Goal: Task Accomplishment & Management: Manage account settings

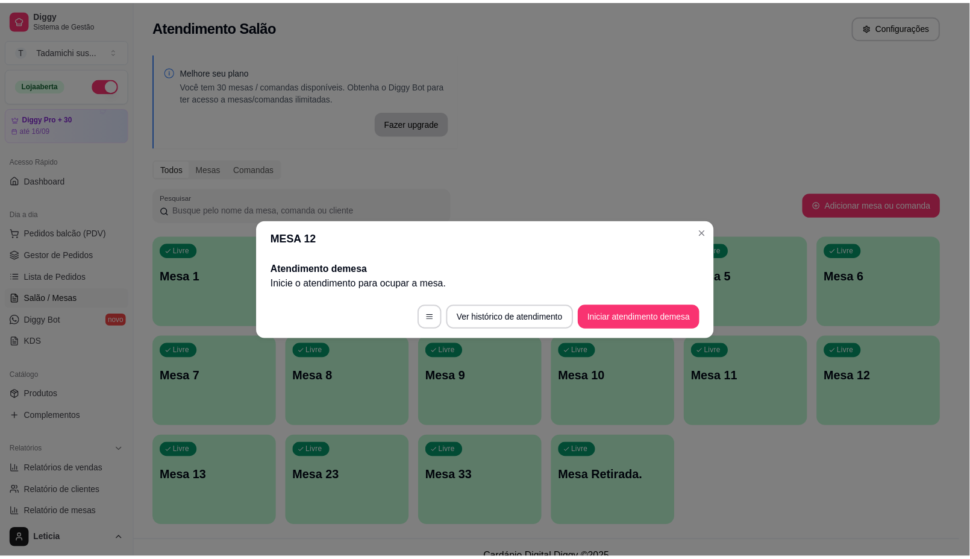
scroll to position [82, 0]
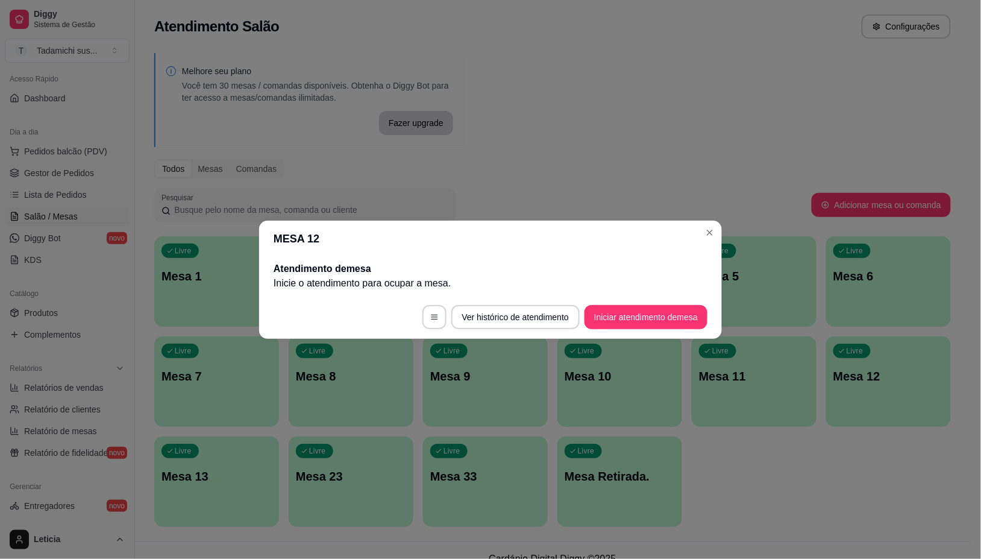
click at [720, 232] on header "MESA 12" at bounding box center [490, 239] width 463 height 36
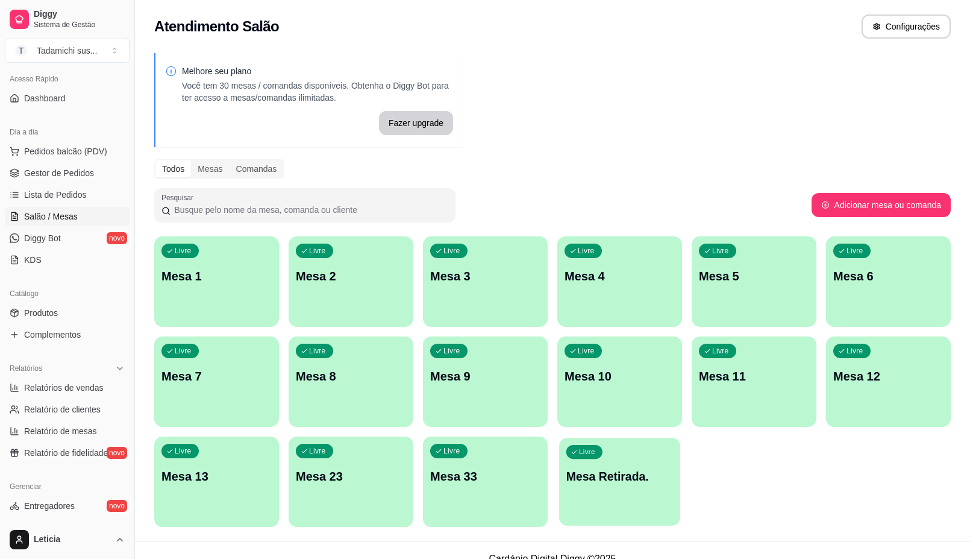
click at [642, 479] on p "Mesa Retirada." at bounding box center [620, 476] width 107 height 16
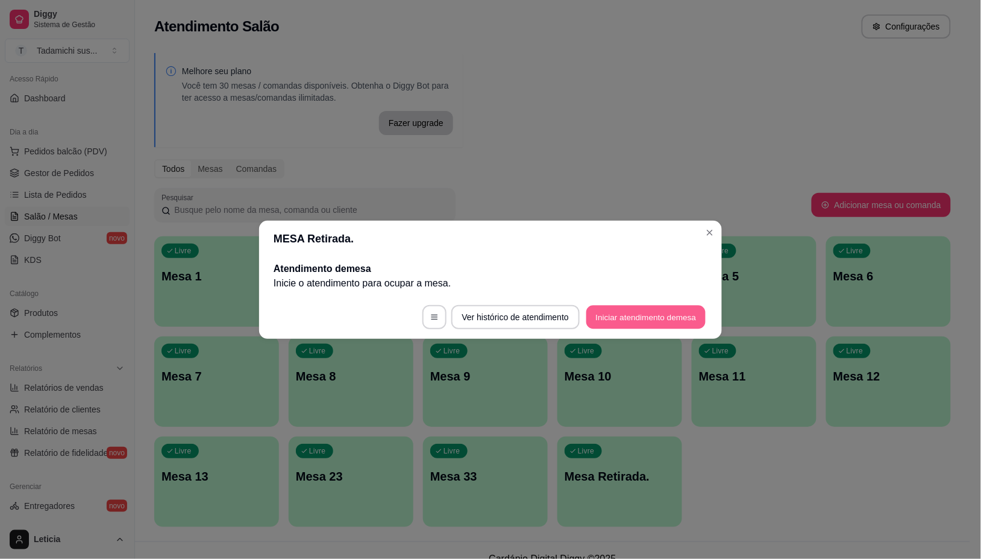
click at [620, 317] on button "Iniciar atendimento de mesa" at bounding box center [645, 317] width 119 height 24
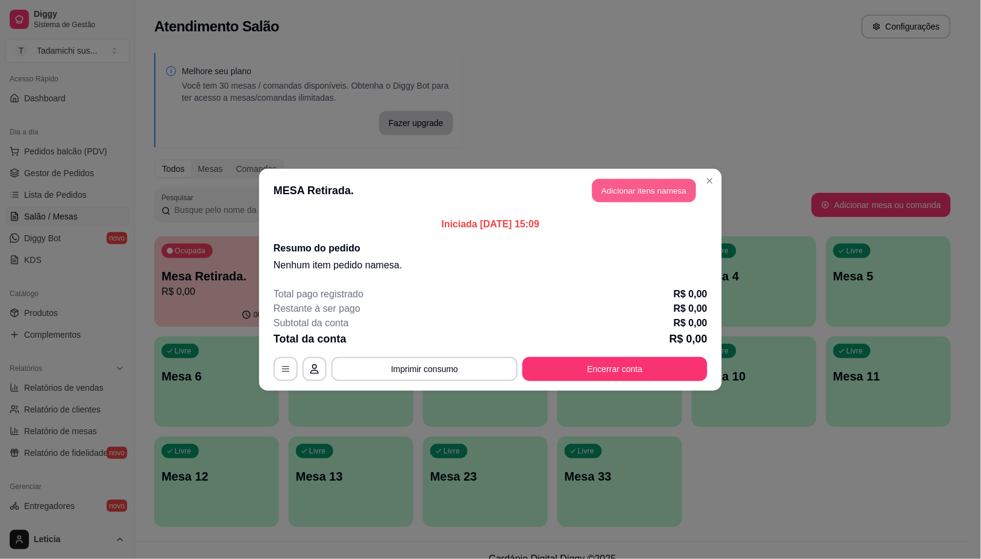
click at [649, 191] on button "Adicionar itens na mesa" at bounding box center [645, 190] width 104 height 24
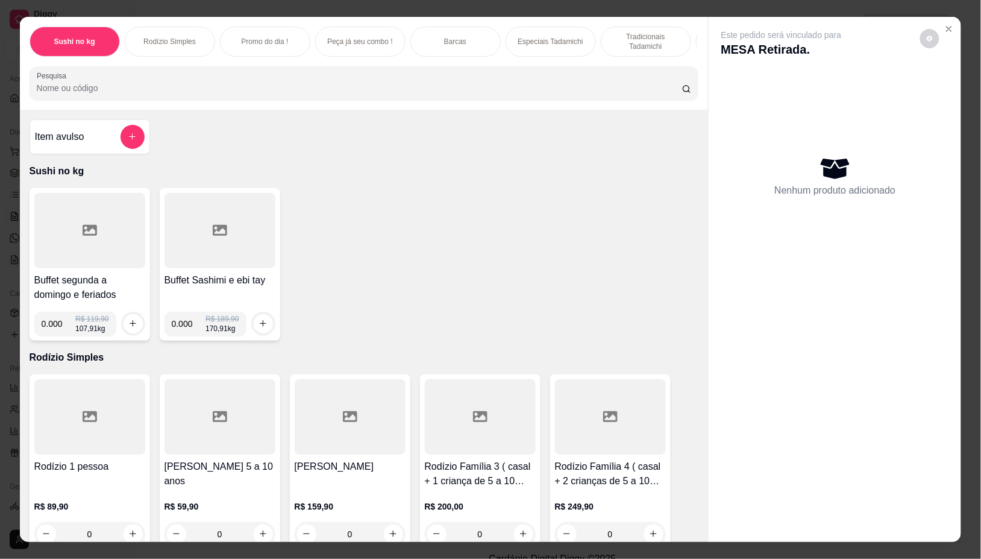
click at [127, 246] on div at bounding box center [89, 230] width 111 height 75
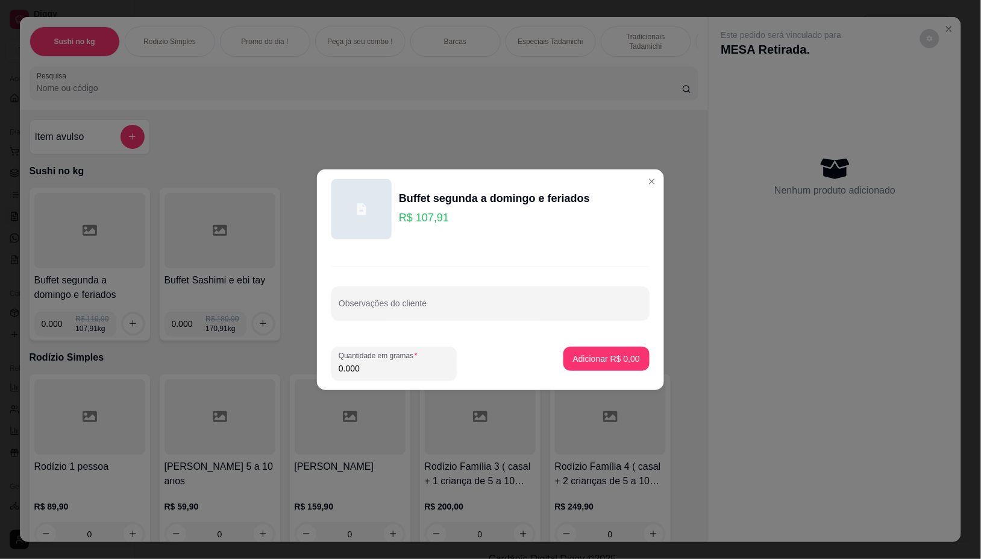
click at [413, 374] on input "0.000" at bounding box center [394, 368] width 111 height 12
type input "0.118"
click at [580, 360] on p "Adicionar R$ 12,73" at bounding box center [605, 358] width 70 height 11
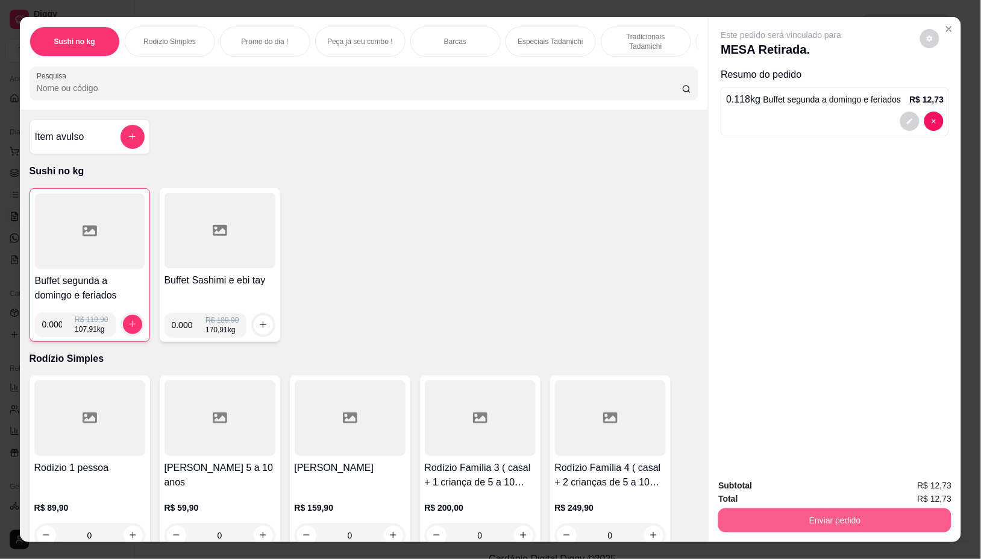
click at [842, 508] on button "Enviar pedido" at bounding box center [834, 520] width 233 height 24
click at [788, 484] on button "Não registrar e enviar pedido" at bounding box center [795, 485] width 122 height 22
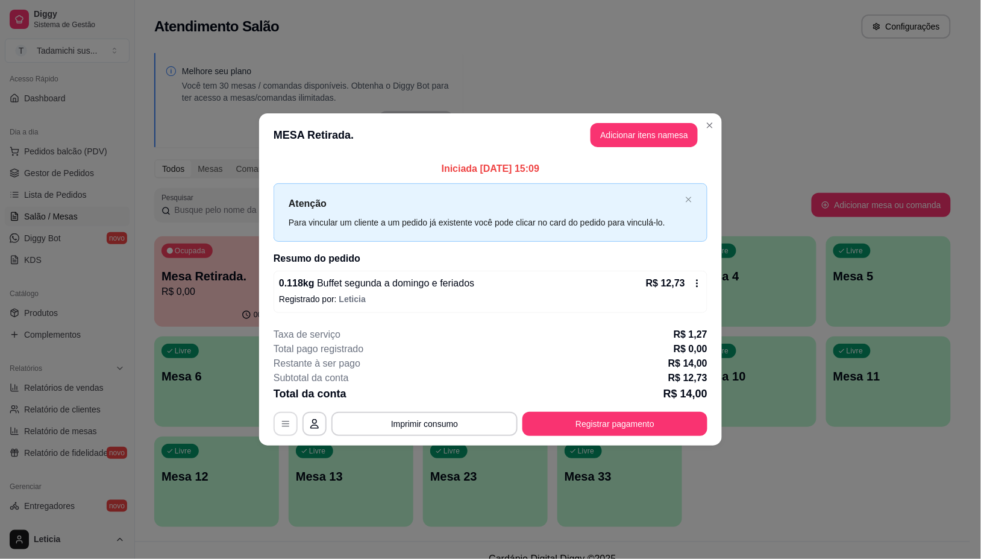
click at [281, 420] on button "button" at bounding box center [286, 424] width 24 height 24
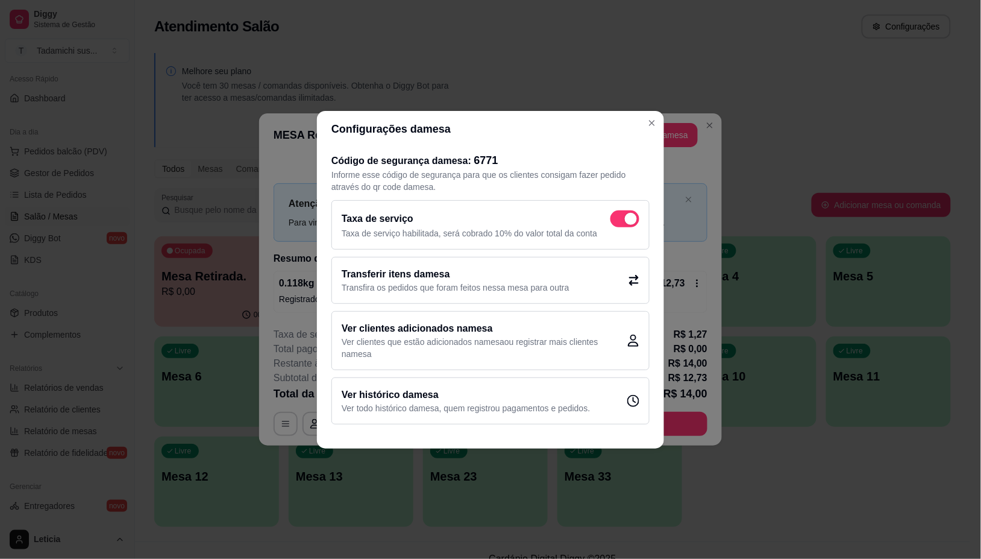
click at [629, 211] on span at bounding box center [625, 218] width 29 height 17
click at [618, 221] on input "checkbox" at bounding box center [614, 225] width 8 height 8
checkbox input "false"
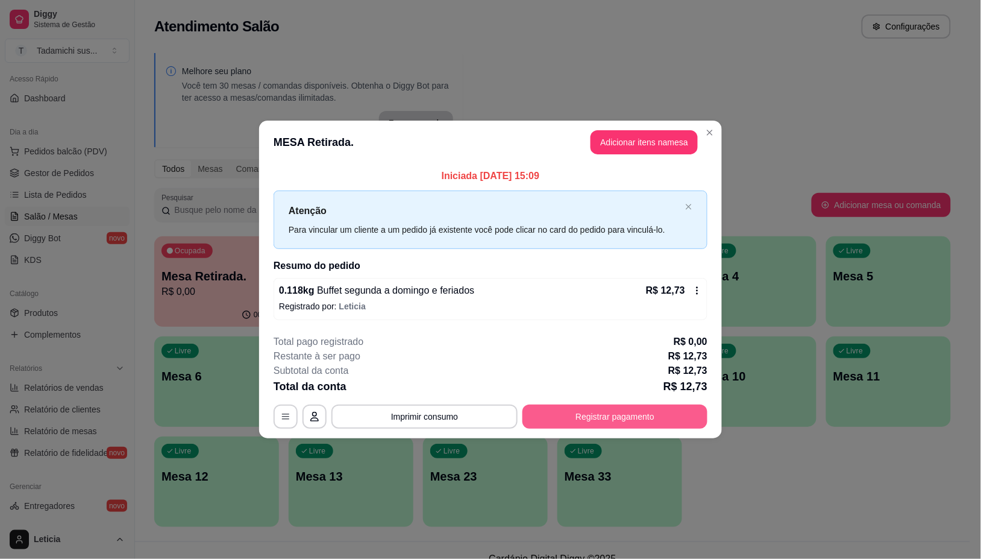
click at [621, 412] on button "Registrar pagamento" at bounding box center [615, 416] width 185 height 24
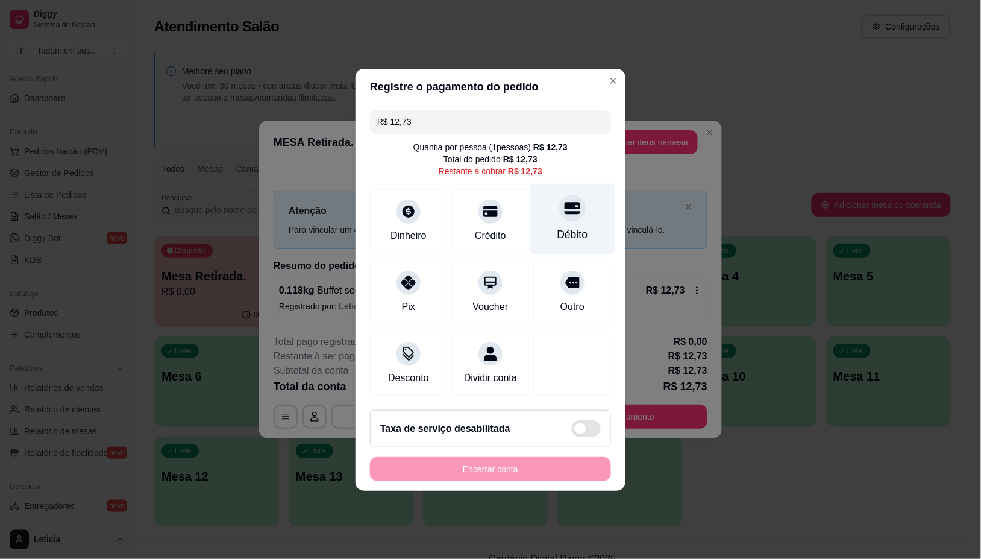
click at [574, 210] on div "Débito" at bounding box center [572, 218] width 85 height 71
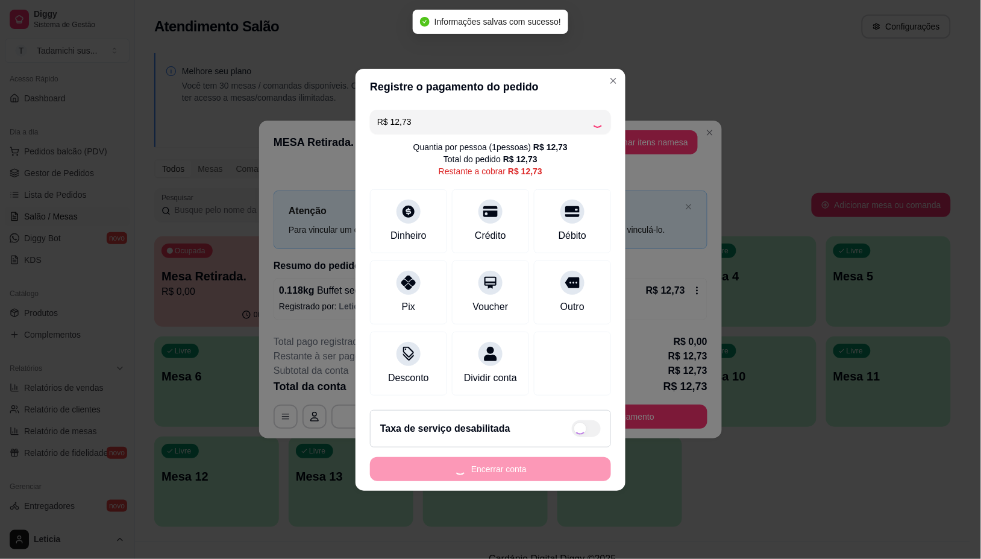
type input "R$ 0,00"
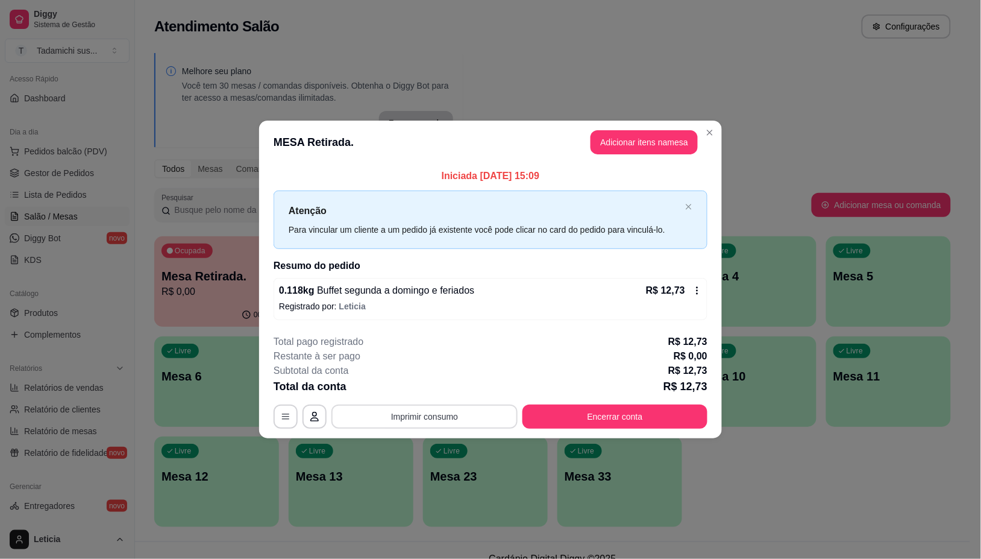
click at [456, 410] on button "Imprimir consumo" at bounding box center [425, 416] width 186 height 24
click at [441, 356] on button "IMPRESSORA" at bounding box center [428, 365] width 90 height 19
click at [620, 420] on button "Encerrar conta" at bounding box center [615, 416] width 185 height 24
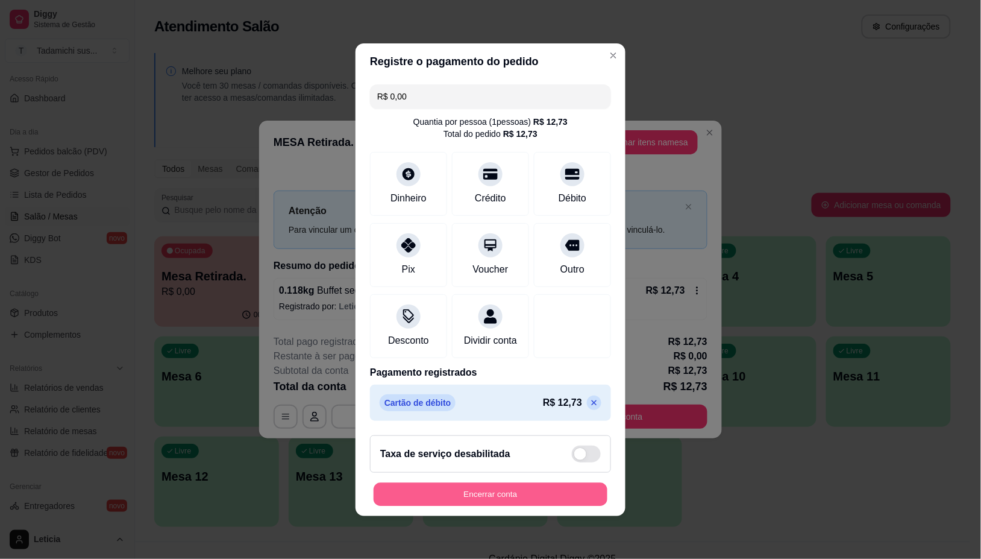
click at [514, 506] on button "Encerrar conta" at bounding box center [491, 494] width 234 height 24
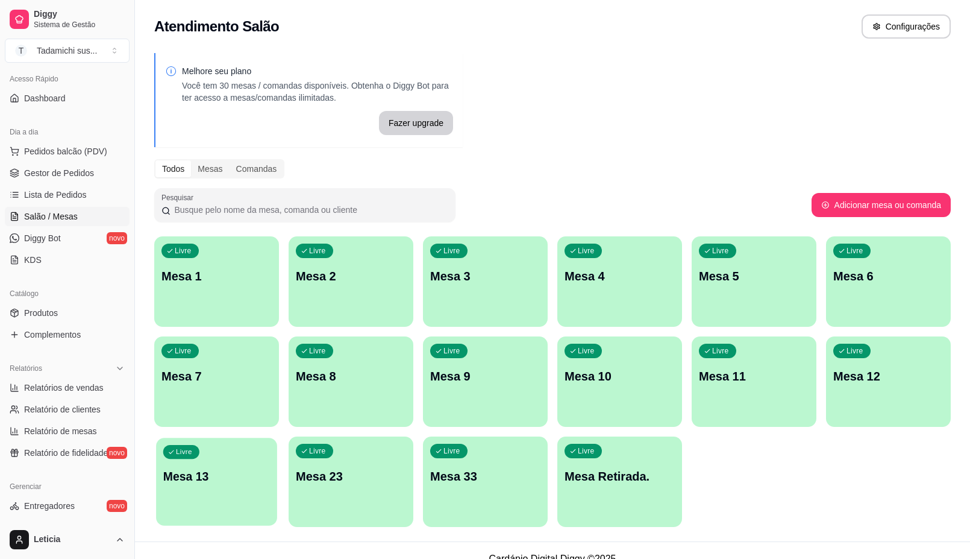
click at [226, 498] on div "Livre Mesa 13" at bounding box center [216, 475] width 121 height 74
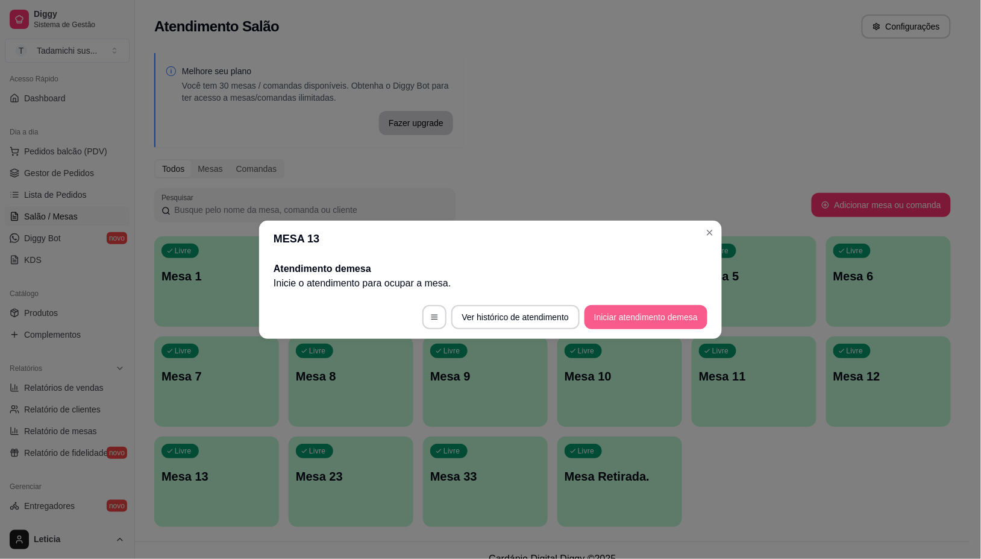
click at [638, 316] on button "Iniciar atendimento de mesa" at bounding box center [646, 317] width 123 height 24
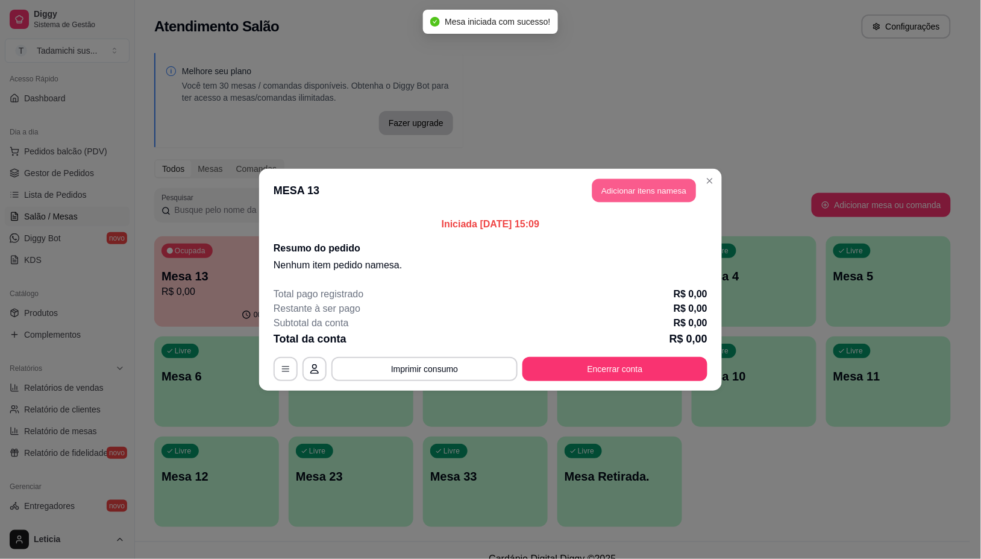
click at [650, 191] on button "Adicionar itens na mesa" at bounding box center [645, 190] width 104 height 24
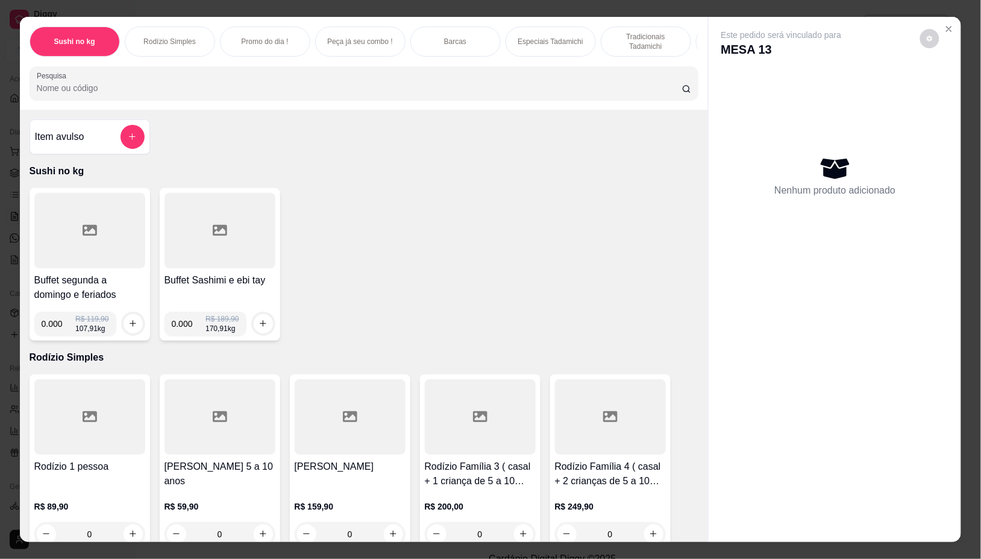
click at [122, 260] on div at bounding box center [89, 230] width 111 height 75
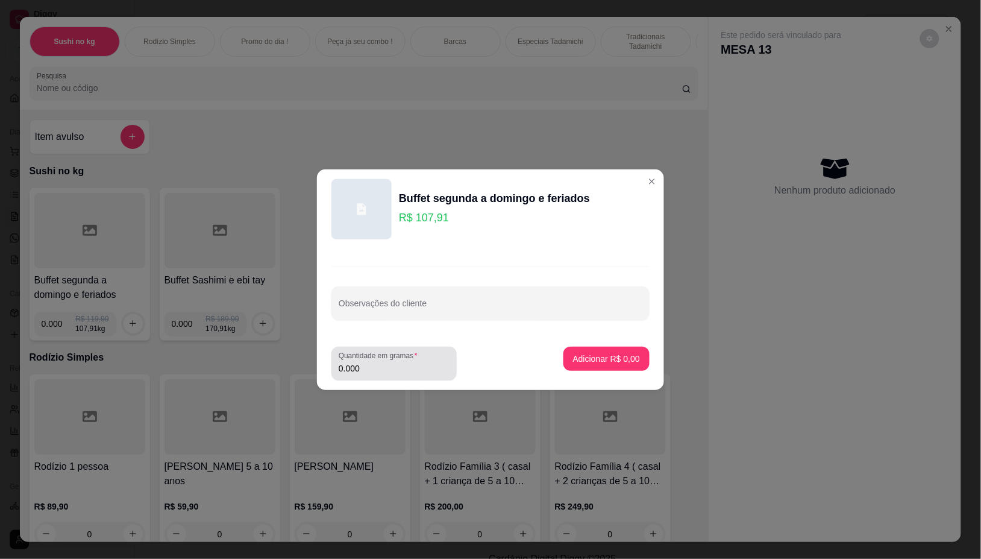
click at [401, 374] on div "0.000" at bounding box center [394, 363] width 111 height 24
type input "0.288"
click at [588, 360] on p "Adicionar R$ 31,08" at bounding box center [605, 358] width 70 height 11
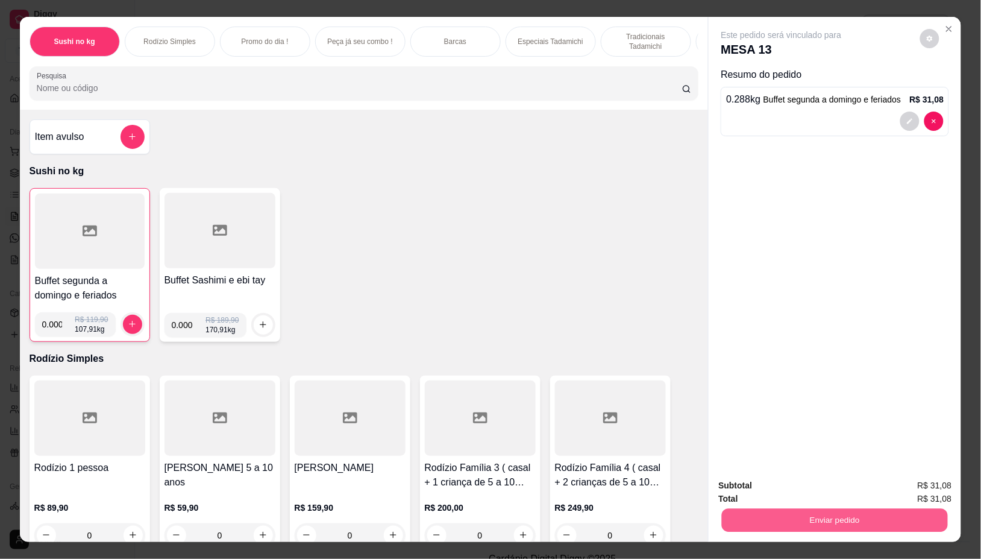
click at [741, 514] on button "Enviar pedido" at bounding box center [835, 521] width 226 height 24
click at [797, 485] on button "Não registrar e enviar pedido" at bounding box center [795, 485] width 122 height 22
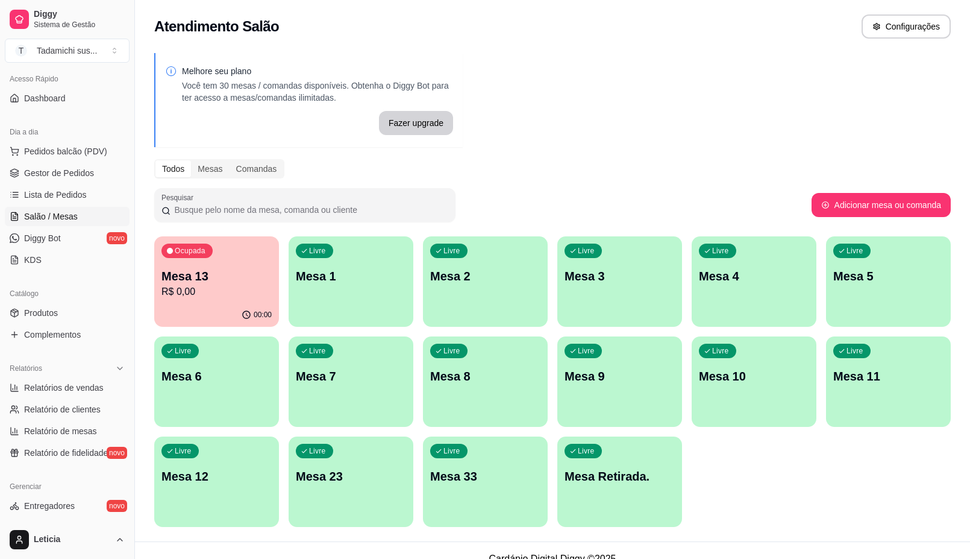
click at [181, 297] on p "R$ 0,00" at bounding box center [217, 292] width 110 height 14
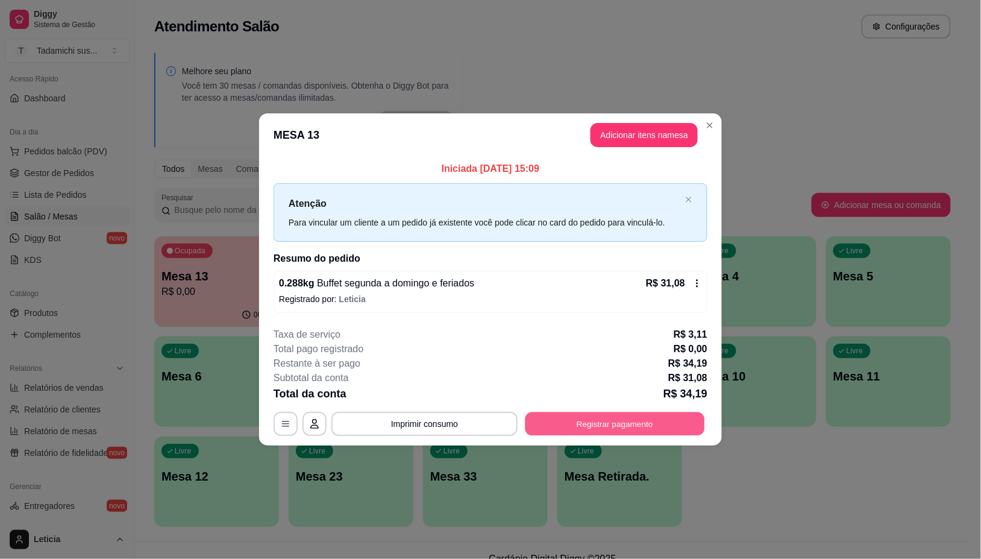
click at [591, 422] on button "Registrar pagamento" at bounding box center [616, 424] width 180 height 24
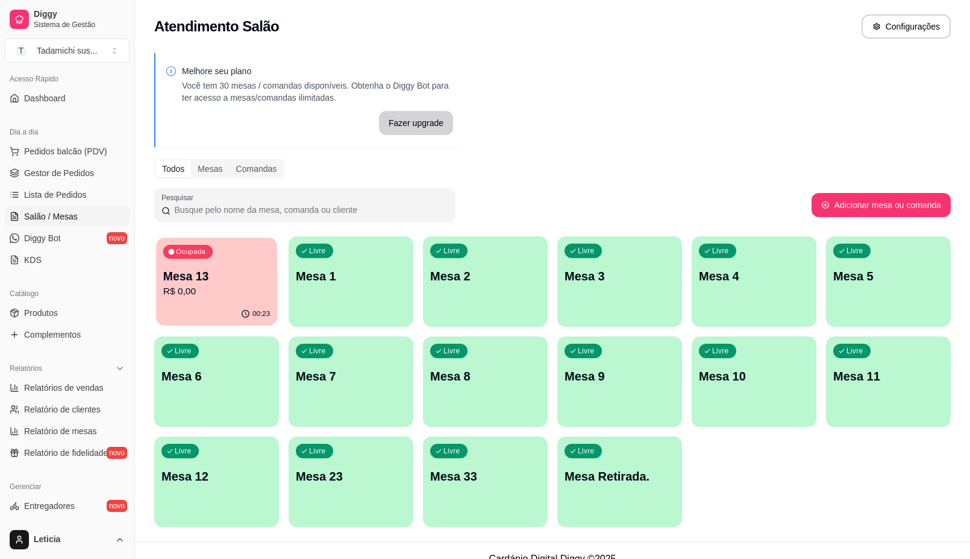
click at [251, 290] on p "R$ 0,00" at bounding box center [216, 292] width 107 height 14
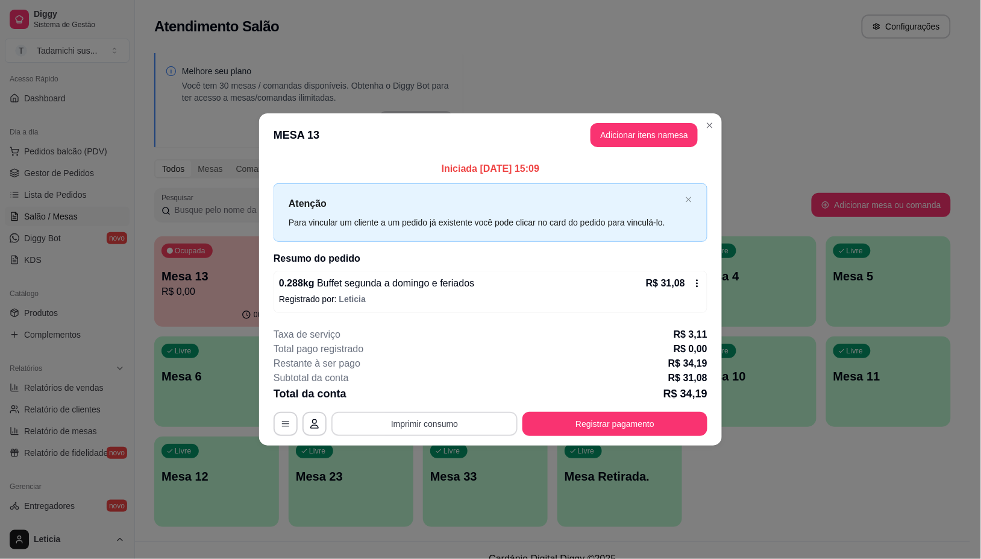
click at [414, 420] on button "Imprimir consumo" at bounding box center [425, 424] width 186 height 24
click at [429, 373] on button "IMPRESSORA" at bounding box center [428, 372] width 90 height 19
click at [606, 423] on button "Registrar pagamento" at bounding box center [616, 424] width 180 height 24
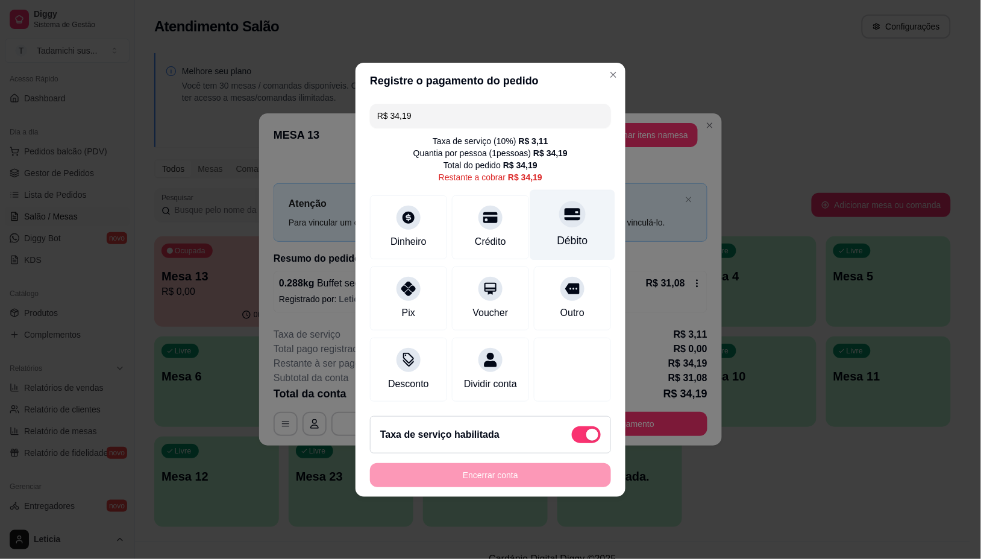
click at [559, 208] on div at bounding box center [572, 214] width 27 height 27
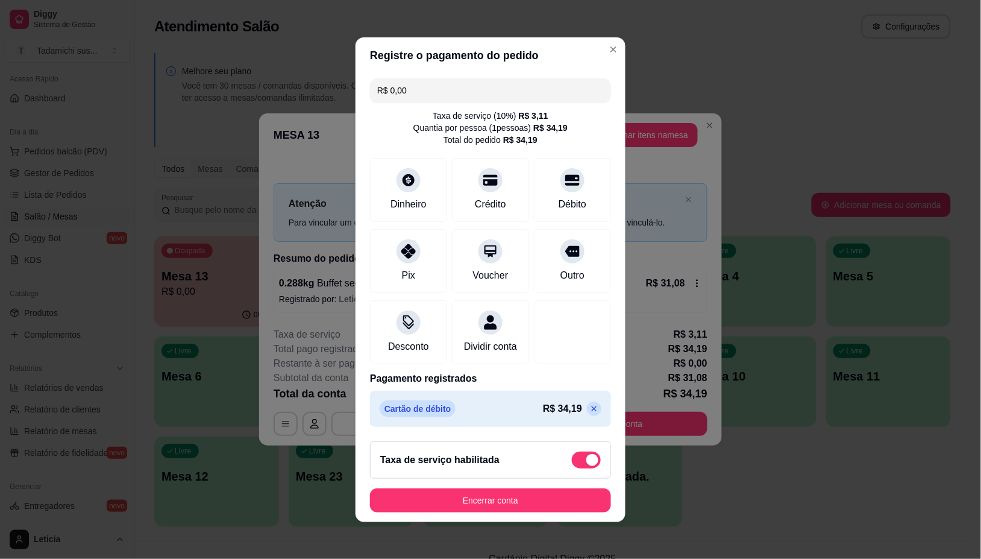
click at [407, 87] on input "R$ 0,00" at bounding box center [490, 90] width 227 height 24
type input "R$ 27,00"
click at [421, 195] on div "Dinheiro" at bounding box center [409, 203] width 40 height 16
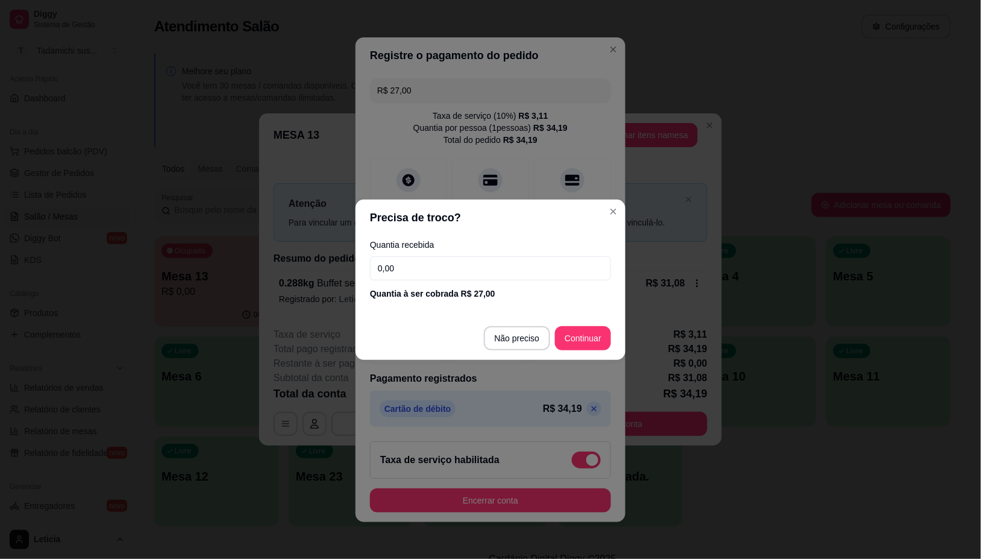
click at [410, 267] on input "0,00" at bounding box center [490, 268] width 241 height 24
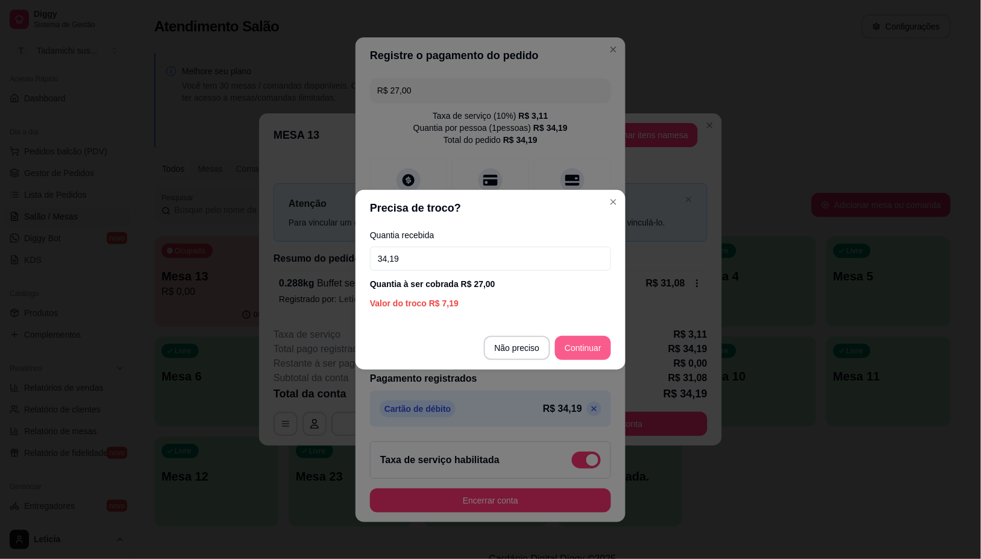
type input "34,19"
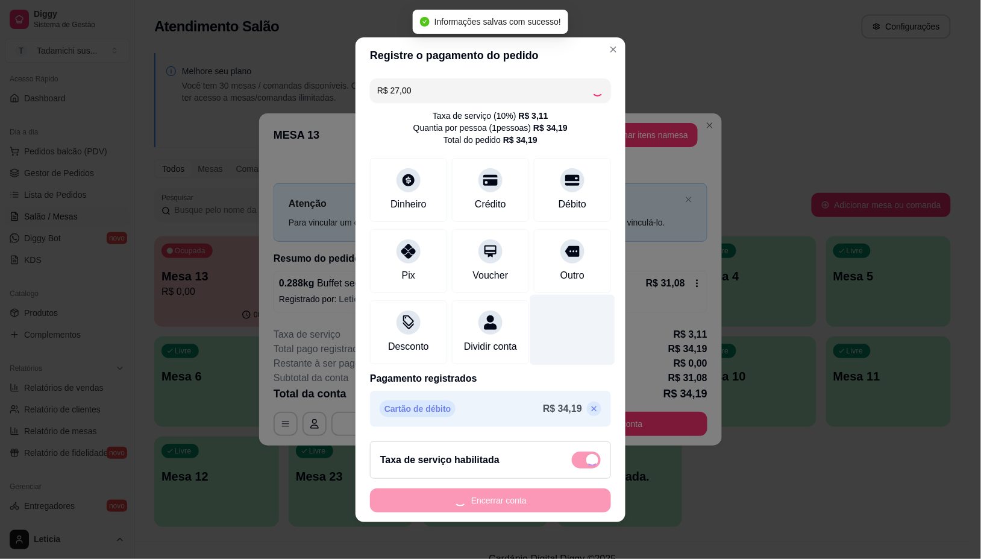
type input "-R$ 27,00"
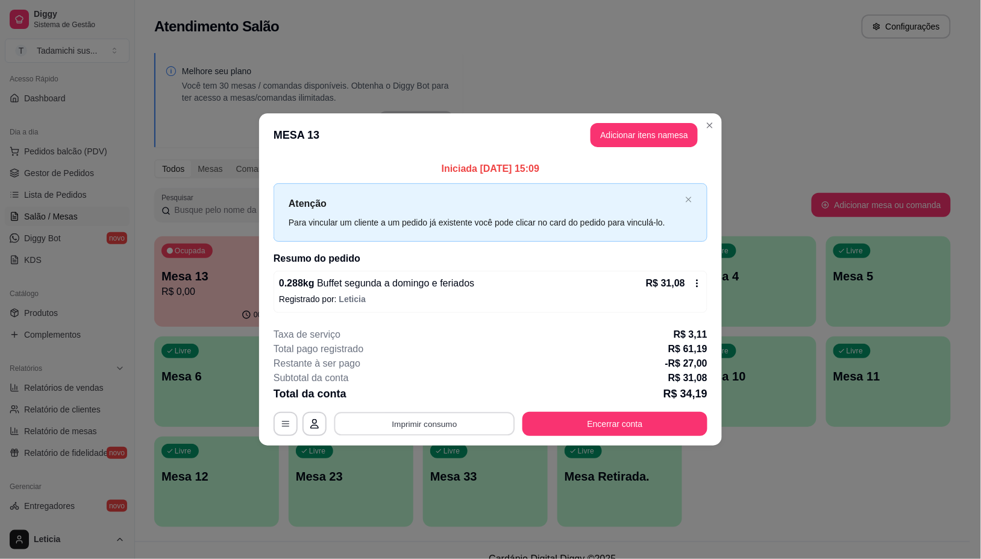
click at [391, 423] on button "Imprimir consumo" at bounding box center [425, 424] width 181 height 24
click at [420, 368] on button "IMPRESSORA" at bounding box center [428, 372] width 93 height 19
click at [617, 424] on button "Encerrar conta" at bounding box center [616, 424] width 180 height 24
